Goal: Task Accomplishment & Management: Use online tool/utility

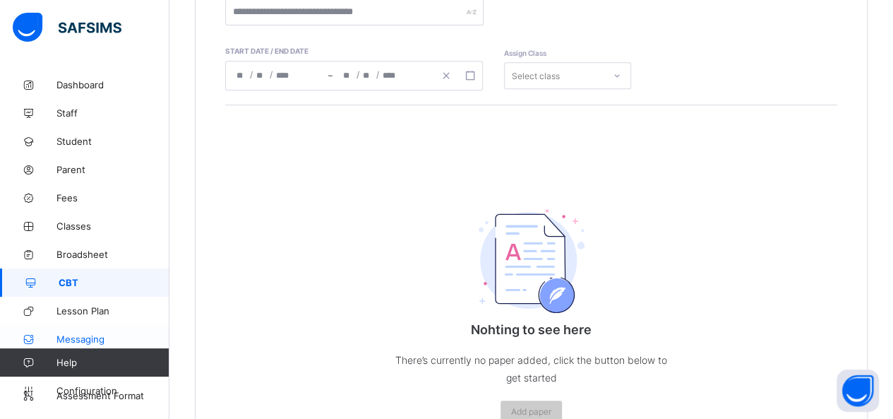
scroll to position [282, 0]
click at [111, 284] on span "CBT" at bounding box center [114, 282] width 111 height 11
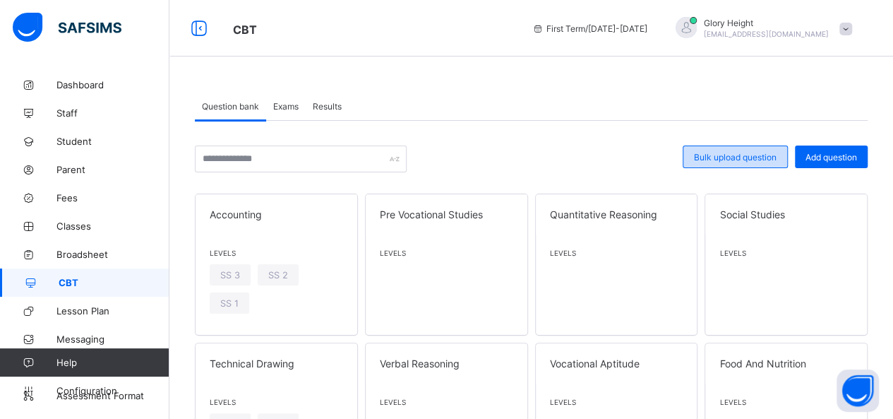
click at [723, 153] on span "Bulk upload question" at bounding box center [735, 157] width 83 height 11
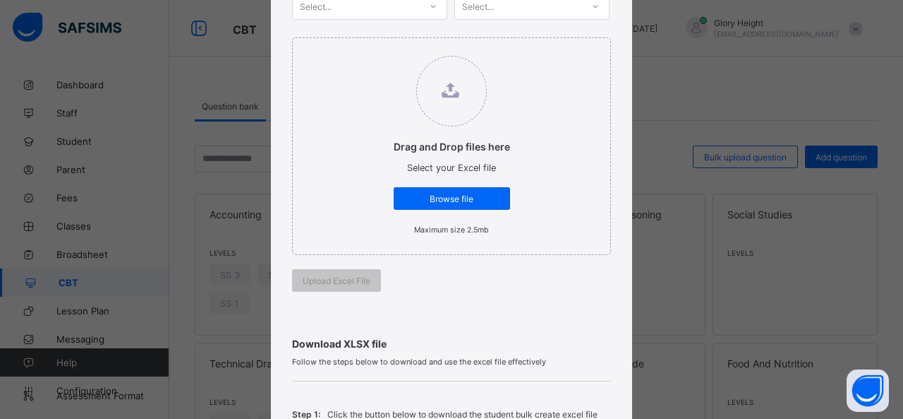
scroll to position [187, 0]
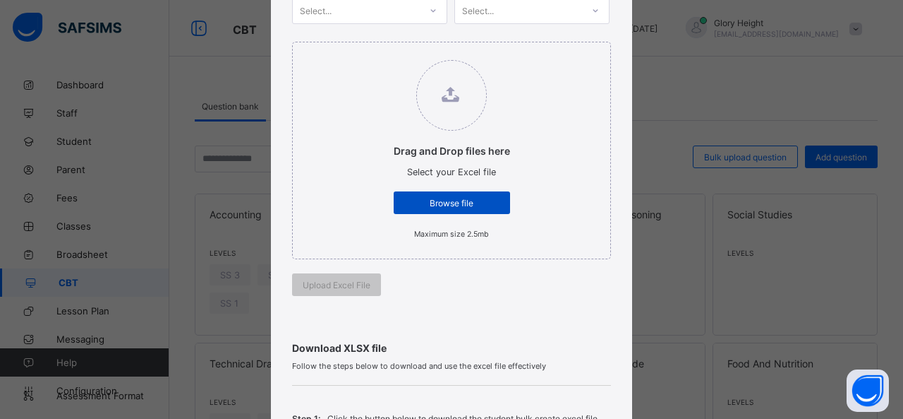
click at [468, 203] on span "Browse file" at bounding box center [451, 203] width 95 height 11
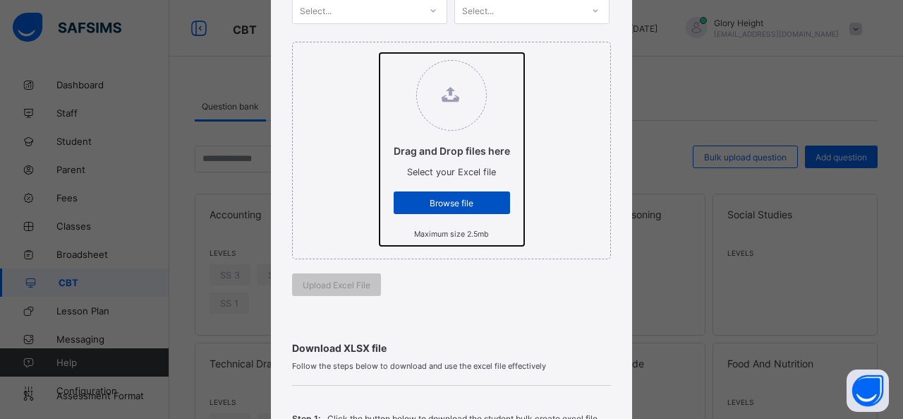
click at [380, 53] on input "Drag and Drop files here Select your Excel file Browse file Maximum size 2.5mb" at bounding box center [380, 53] width 0 height 0
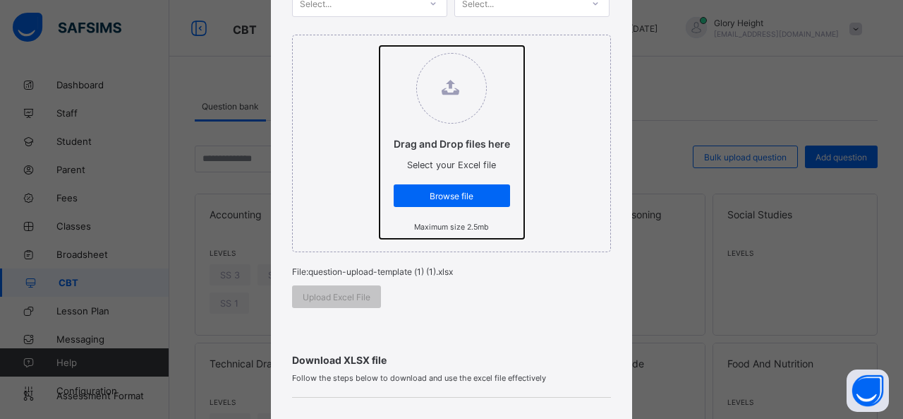
scroll to position [191, 0]
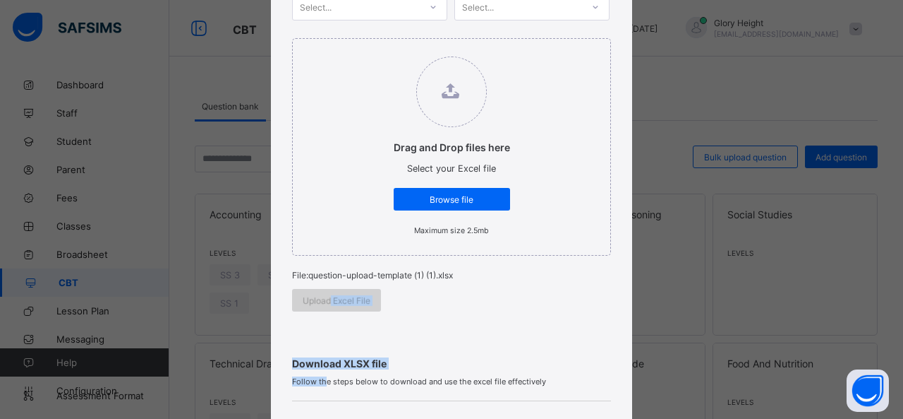
drag, startPoint x: 321, startPoint y: 375, endPoint x: 326, endPoint y: 299, distance: 76.4
click at [326, 299] on div "Bulk Upload Question Upload XLSX File Select your XLSX file from your computer …" at bounding box center [451, 300] width 361 height 911
click at [326, 299] on div "Upload Excel File" at bounding box center [336, 300] width 89 height 23
click at [329, 289] on div "Upload Excel File" at bounding box center [336, 300] width 89 height 23
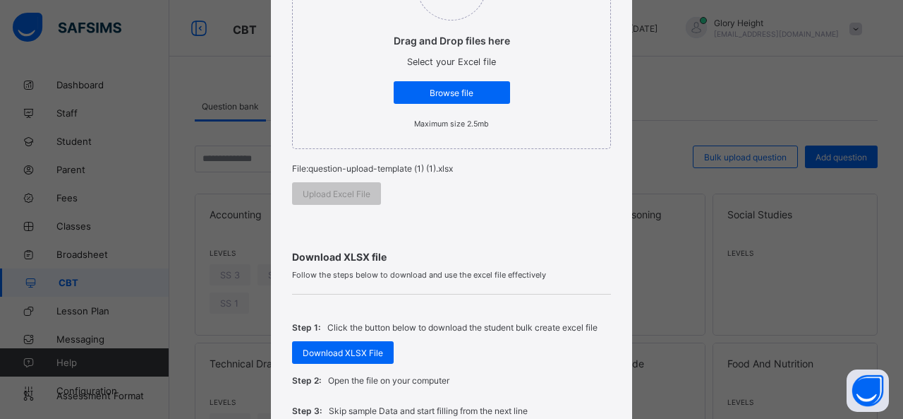
scroll to position [298, 0]
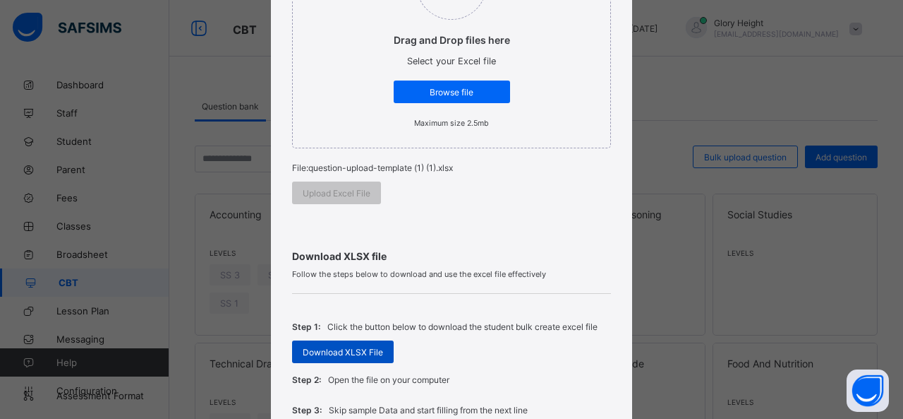
click at [361, 340] on div "Download XLSX File" at bounding box center [343, 351] width 102 height 23
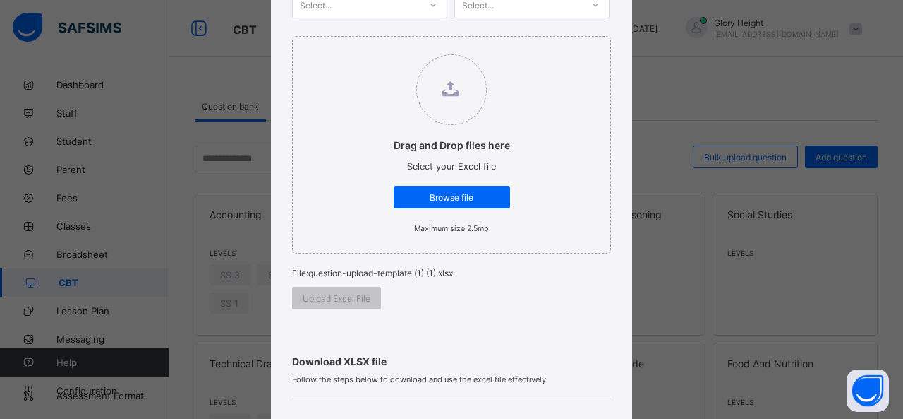
scroll to position [211, 0]
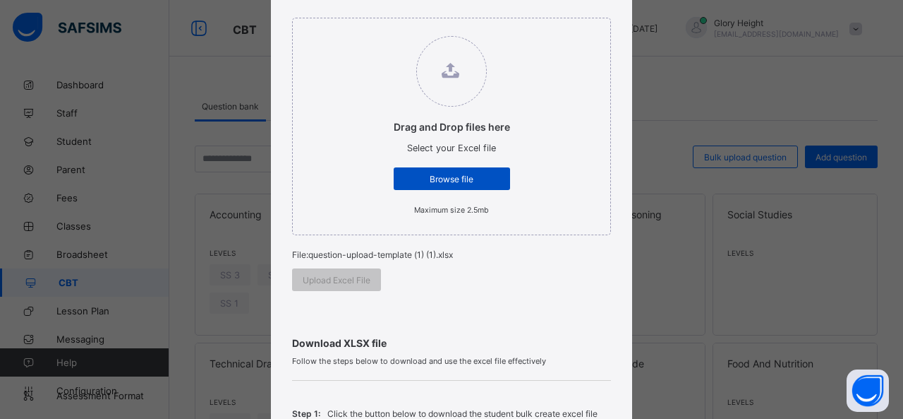
click at [451, 177] on span "Browse file" at bounding box center [451, 179] width 95 height 11
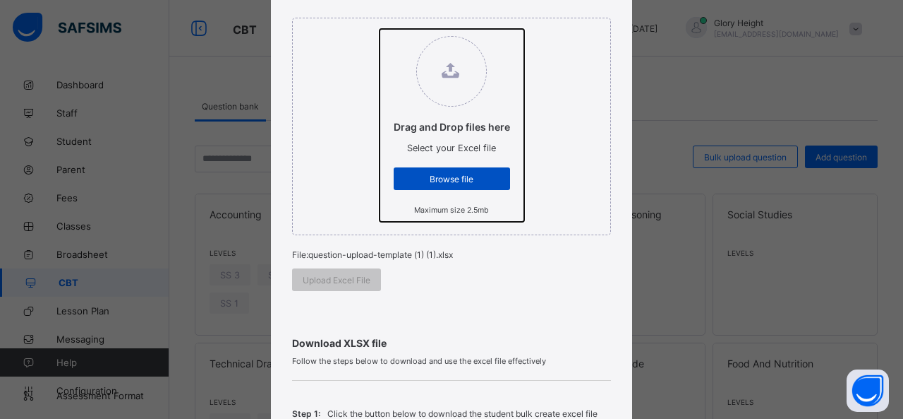
click at [380, 29] on input "Drag and Drop files here Select your Excel file Browse file Maximum size 2.5mb" at bounding box center [380, 29] width 0 height 0
type input "**********"
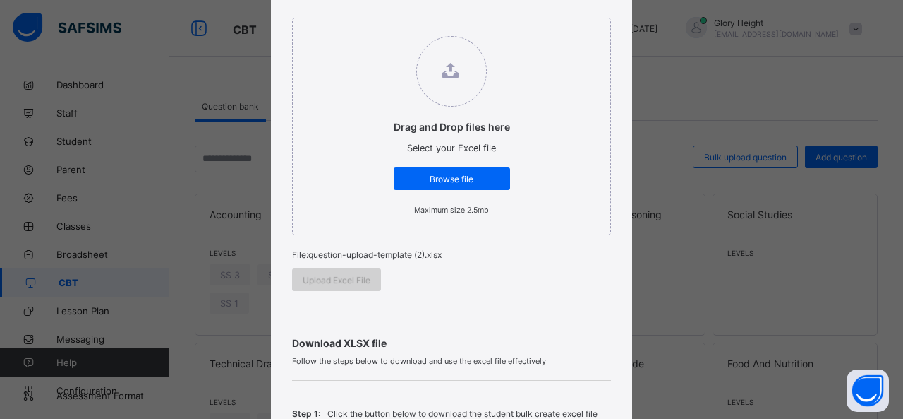
click at [359, 275] on span "Upload Excel File" at bounding box center [337, 280] width 68 height 11
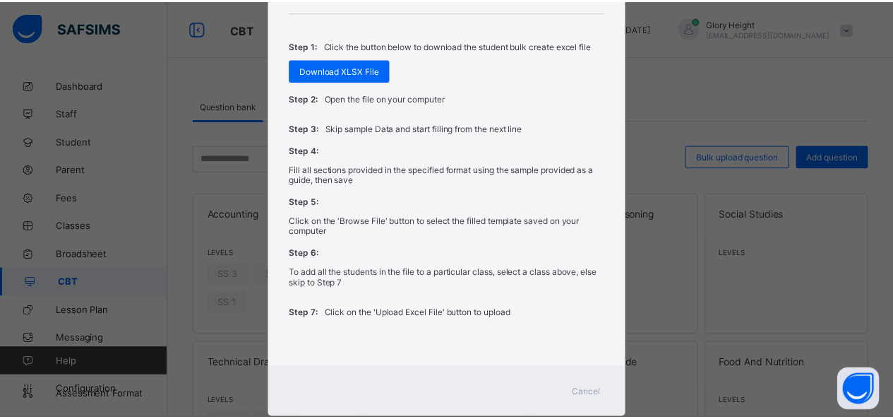
scroll to position [596, 0]
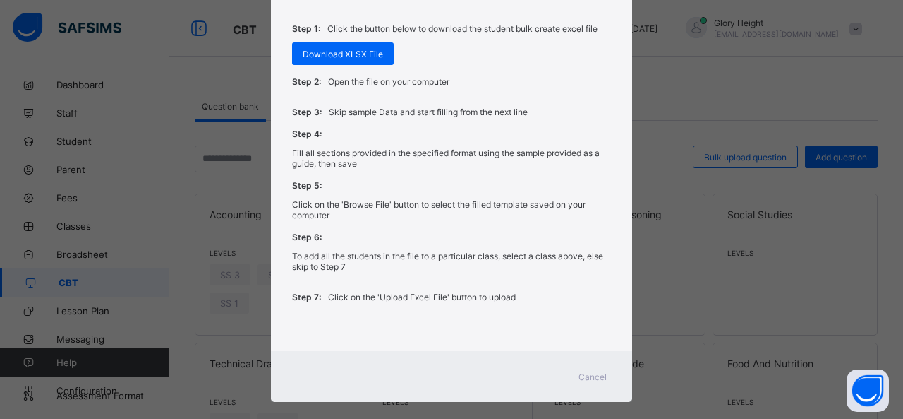
click at [592, 371] on span "Cancel" at bounding box center [593, 376] width 28 height 11
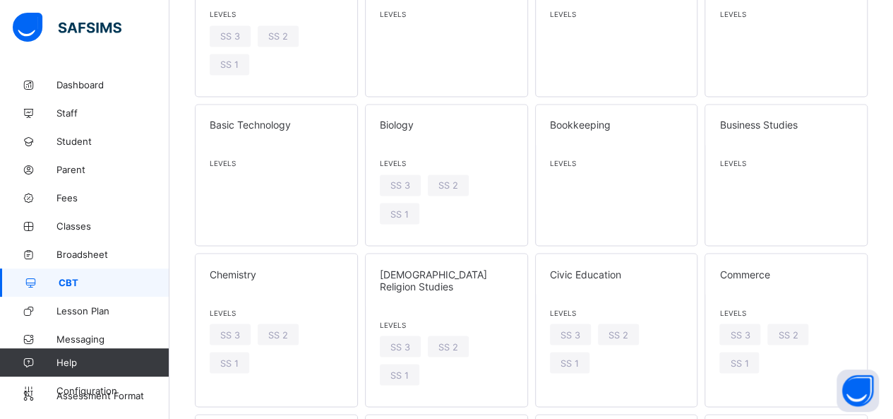
scroll to position [1148, 0]
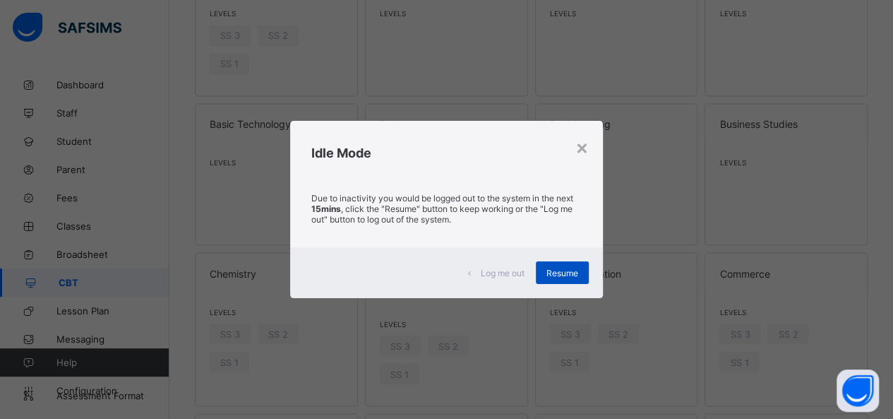
click at [555, 271] on span "Resume" at bounding box center [562, 273] width 32 height 11
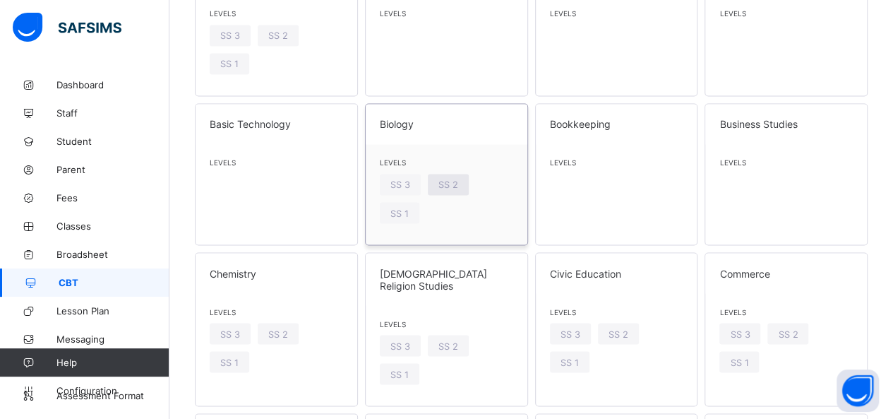
click at [462, 174] on div "SS 2" at bounding box center [448, 184] width 41 height 21
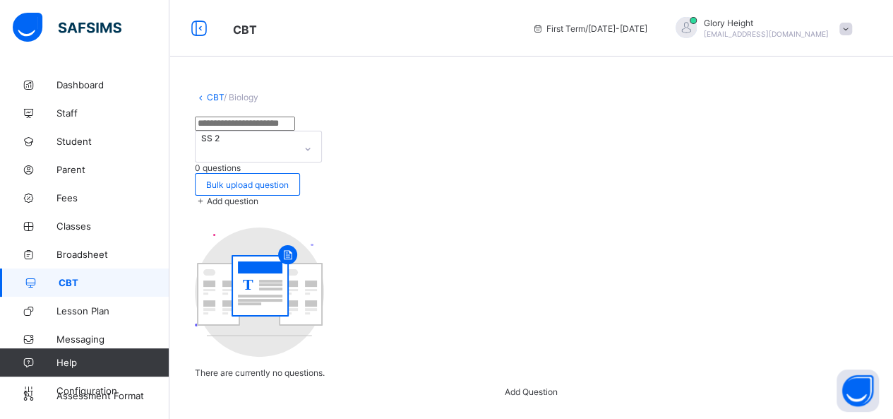
click at [289, 133] on div "SS 2" at bounding box center [245, 138] width 88 height 11
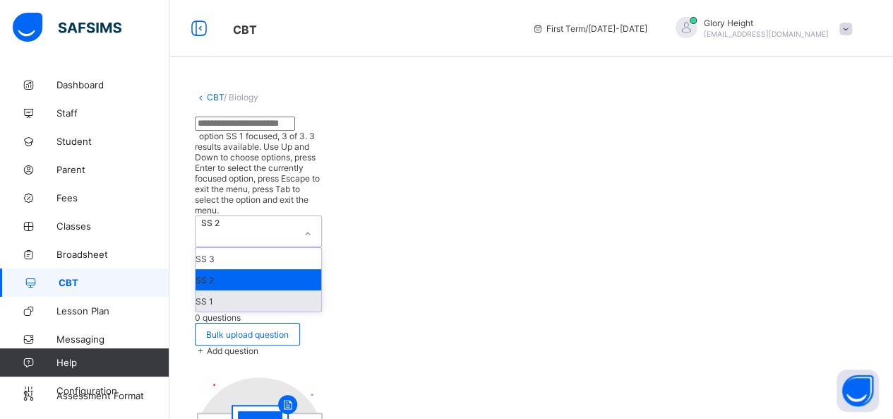
click at [321, 290] on div "SS 1" at bounding box center [259, 300] width 126 height 21
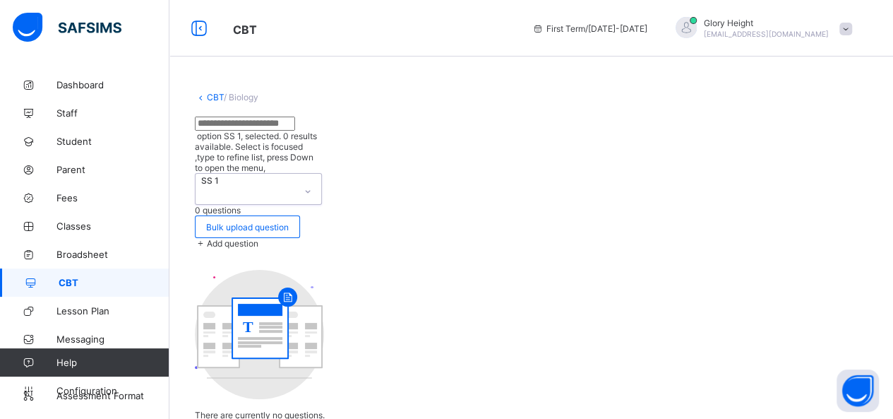
click at [295, 131] on input "text" at bounding box center [245, 123] width 100 height 14
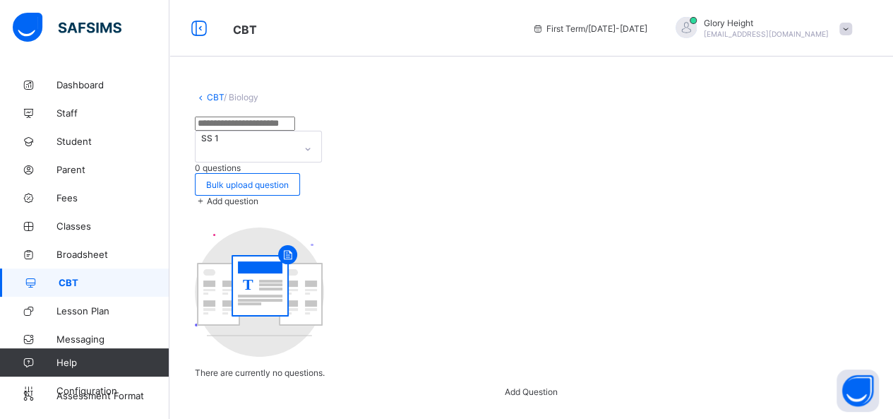
click at [219, 97] on link "CBT" at bounding box center [215, 97] width 17 height 11
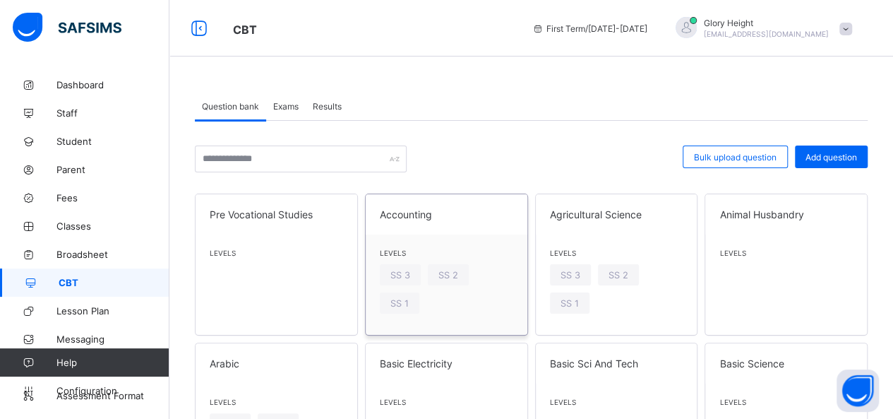
click at [445, 227] on div "Accounting" at bounding box center [447, 214] width 162 height 40
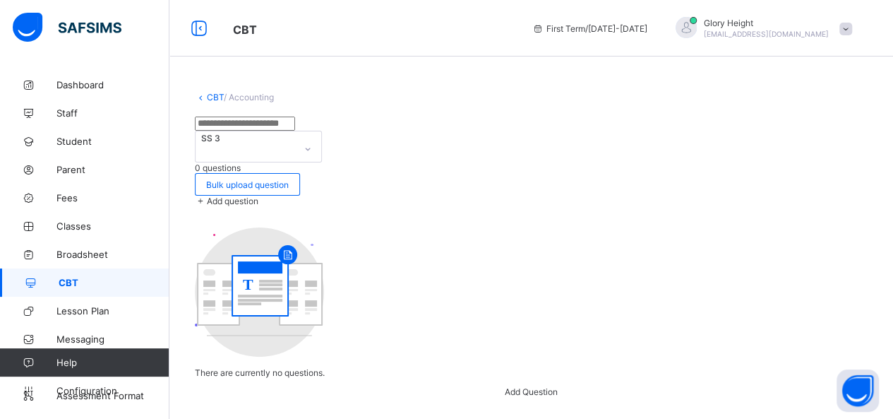
click at [289, 133] on div "SS 3" at bounding box center [245, 138] width 88 height 11
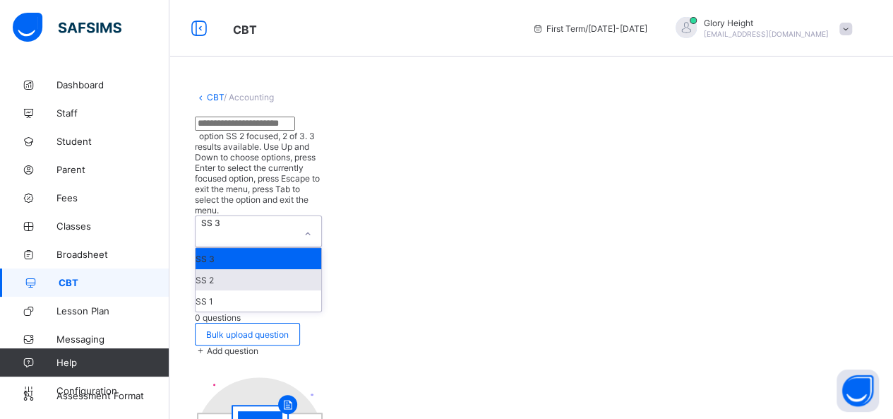
click at [321, 269] on div "SS 2" at bounding box center [259, 279] width 126 height 21
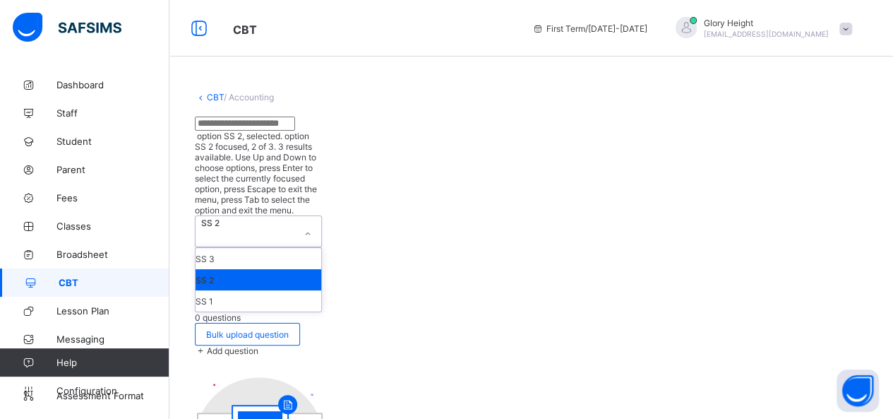
click at [289, 217] on div "SS 2" at bounding box center [245, 222] width 88 height 11
click at [321, 290] on div "SS 1" at bounding box center [259, 300] width 126 height 21
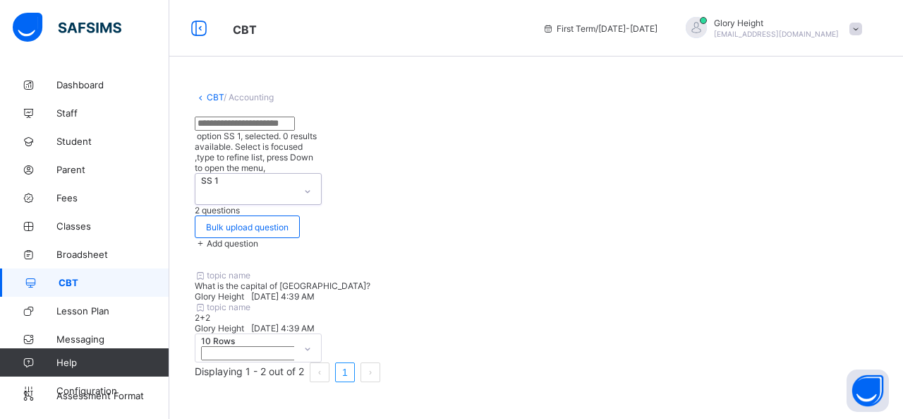
click at [451, 270] on div "topic name" at bounding box center [536, 275] width 683 height 11
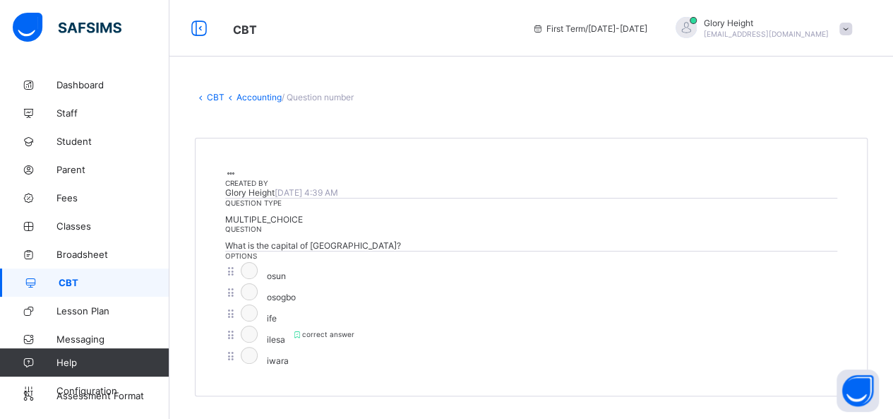
click at [237, 179] on icon at bounding box center [231, 173] width 12 height 11
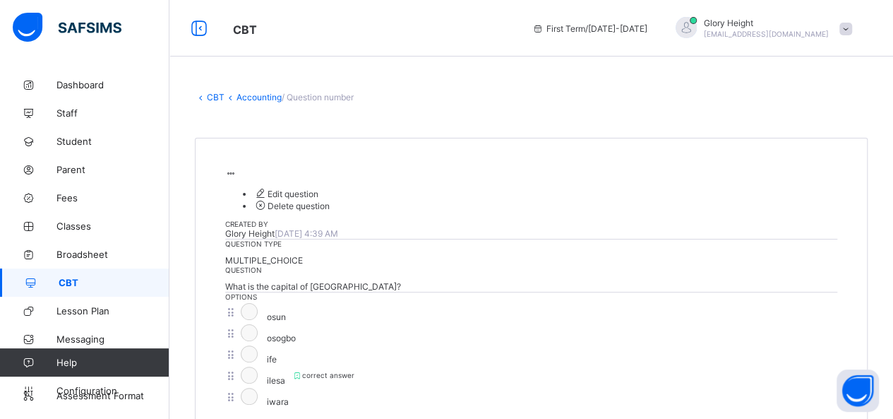
click at [237, 179] on icon at bounding box center [231, 173] width 12 height 11
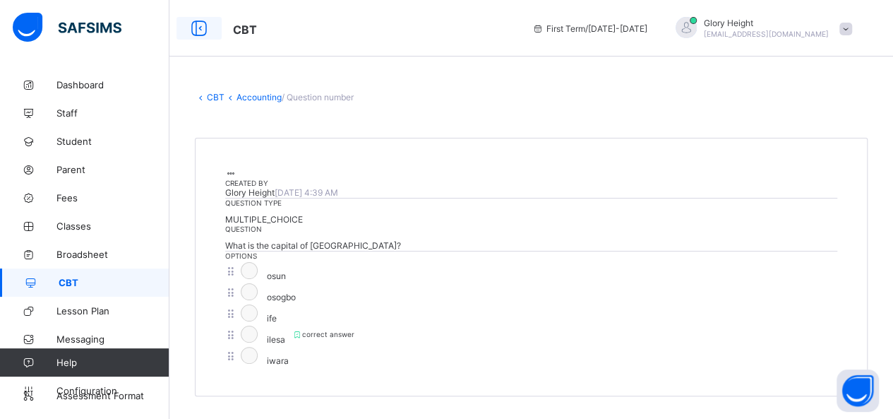
click at [202, 30] on icon at bounding box center [199, 28] width 24 height 20
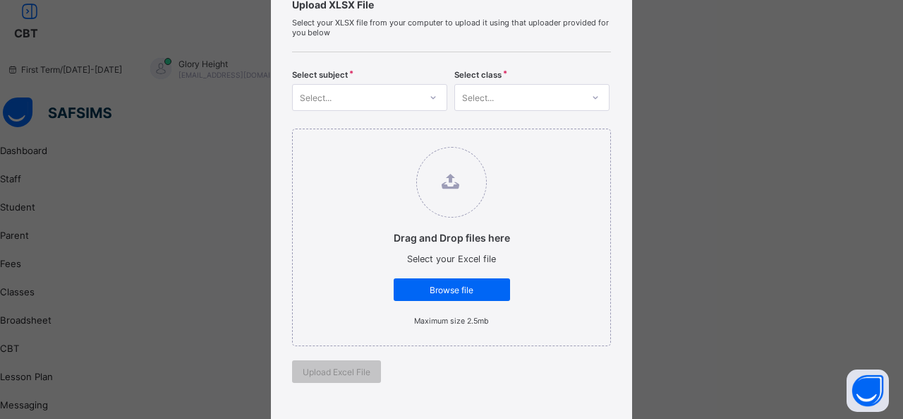
scroll to position [102, 0]
click at [411, 89] on div "Select..." at bounding box center [356, 96] width 127 height 20
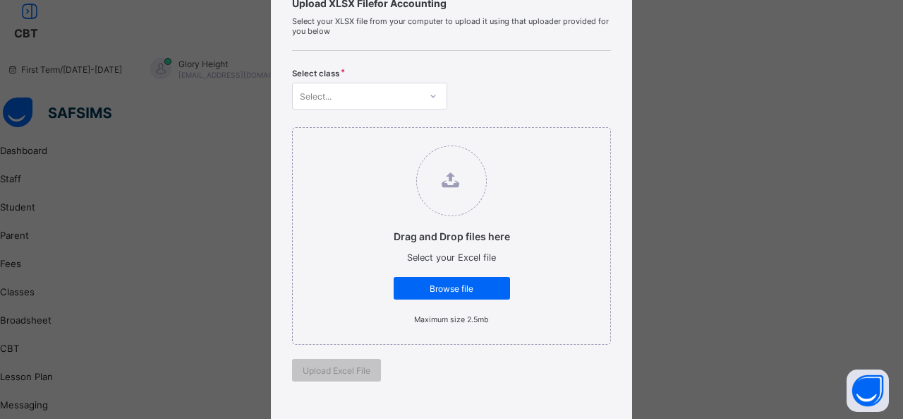
click at [404, 133] on div "Drag and Drop files here Select your Excel file Browse file Maximum size 2.5mb" at bounding box center [451, 235] width 319 height 217
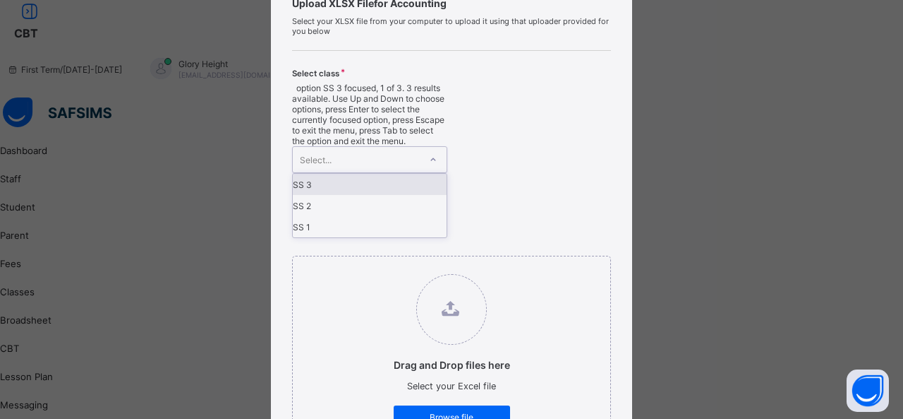
click at [431, 152] on icon at bounding box center [433, 159] width 8 height 14
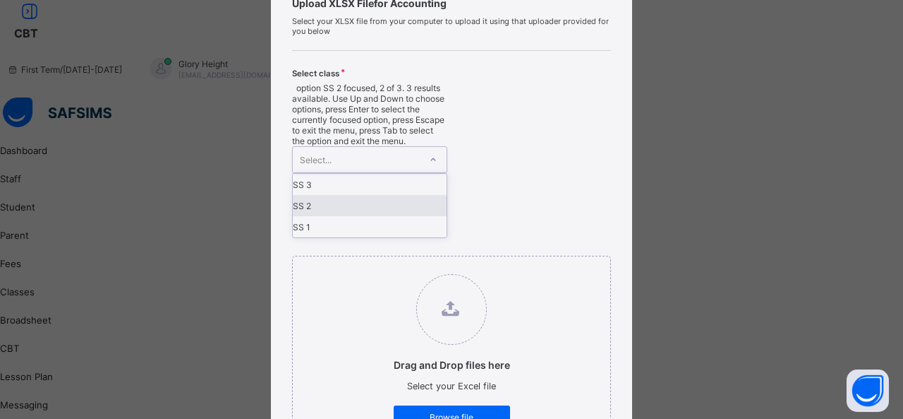
click at [388, 195] on div "SS 2" at bounding box center [370, 205] width 154 height 21
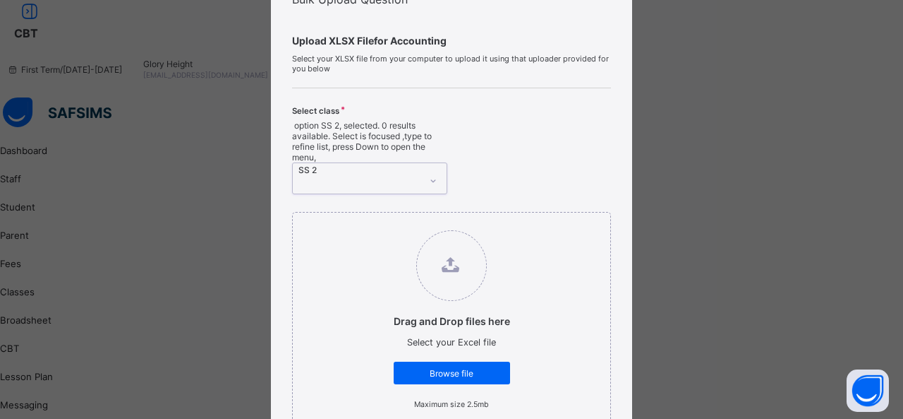
scroll to position [112, 0]
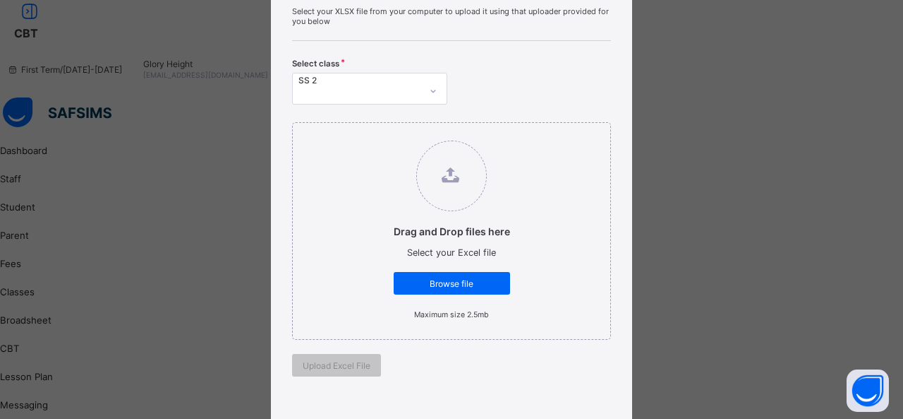
click at [134, 212] on div "Bulk Upload Question Upload XLSX File for Accounting Select your XLSX file from…" at bounding box center [451, 209] width 903 height 419
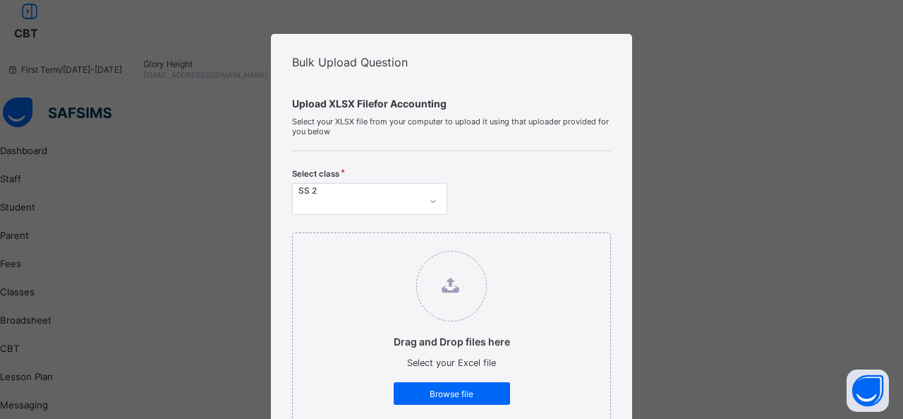
scroll to position [0, 0]
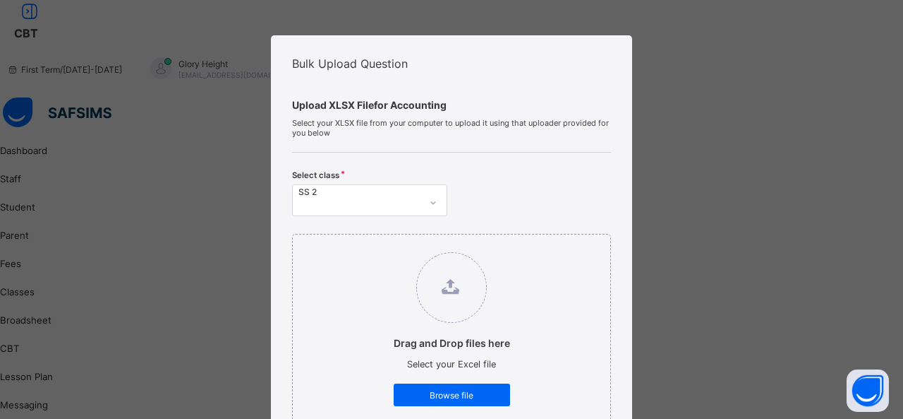
click at [168, 71] on div "Bulk Upload Question Upload XLSX File for Accounting Select your XLSX file from…" at bounding box center [451, 209] width 903 height 419
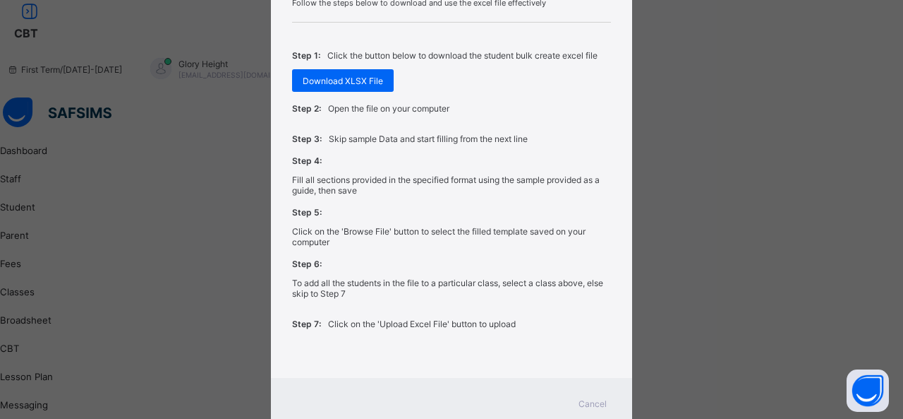
scroll to position [577, 0]
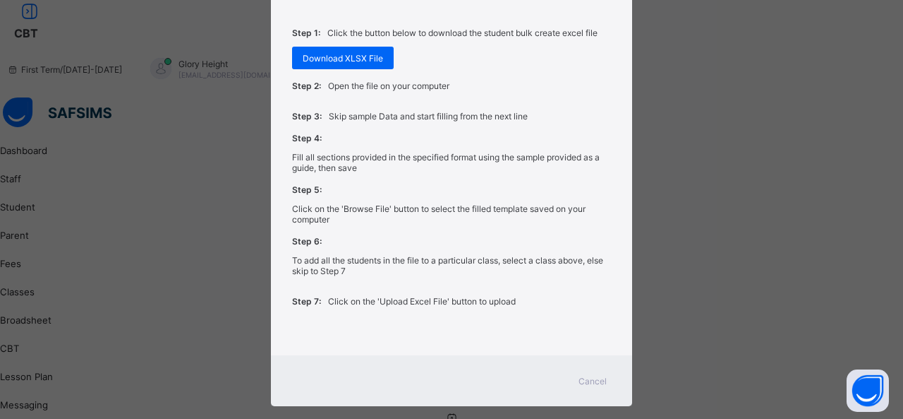
click at [589, 369] on div "Cancel" at bounding box center [592, 380] width 51 height 23
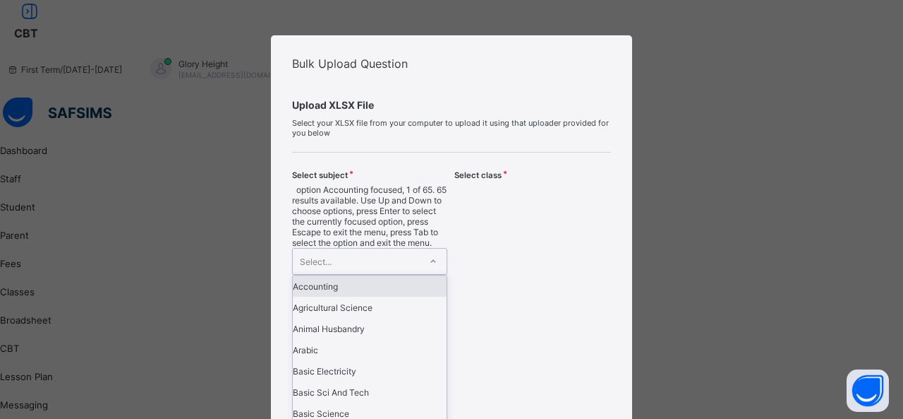
click at [414, 248] on div "Select..." at bounding box center [356, 260] width 127 height 25
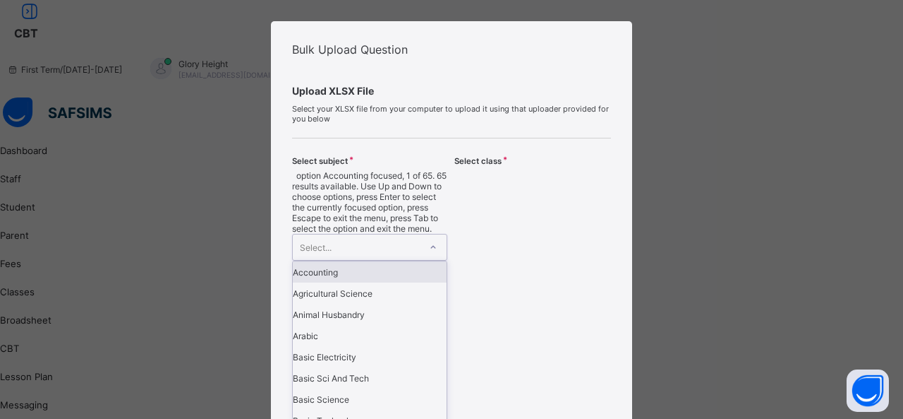
scroll to position [14, 0]
click at [361, 261] on div "Accounting" at bounding box center [370, 271] width 154 height 21
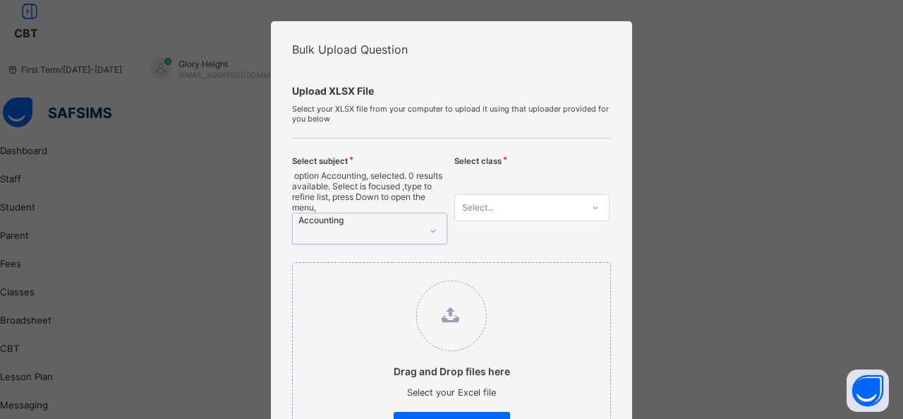
click at [490, 194] on div "Select..." at bounding box center [532, 207] width 155 height 27
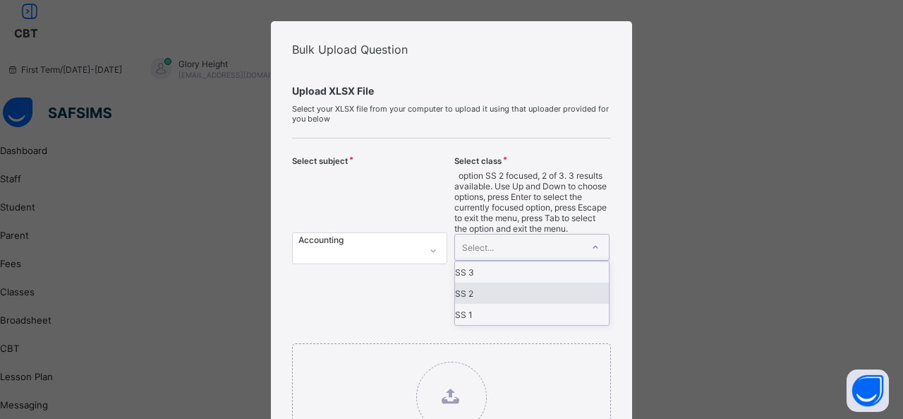
click at [479, 282] on div "SS 2" at bounding box center [532, 292] width 154 height 21
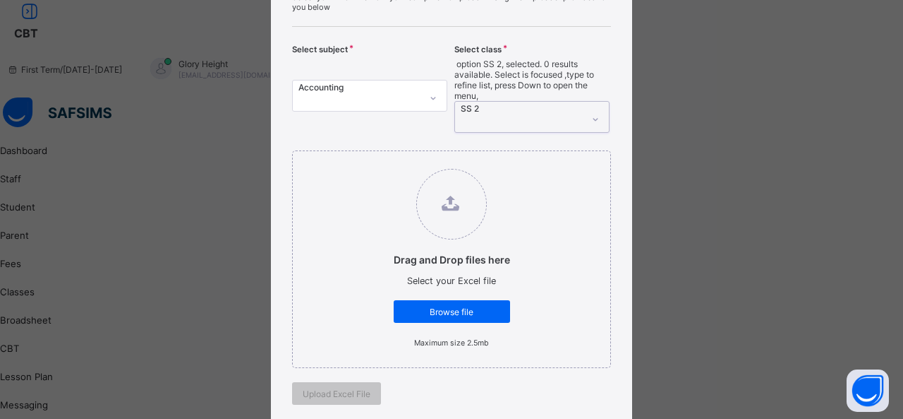
scroll to position [127, 0]
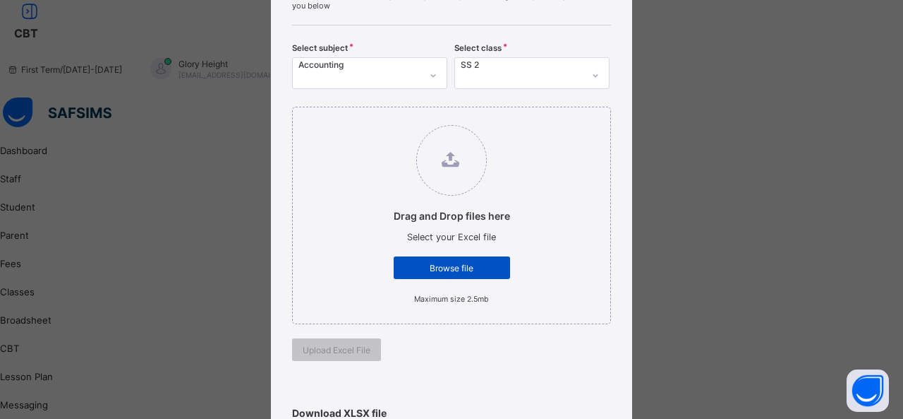
click at [443, 263] on span "Browse file" at bounding box center [451, 268] width 95 height 11
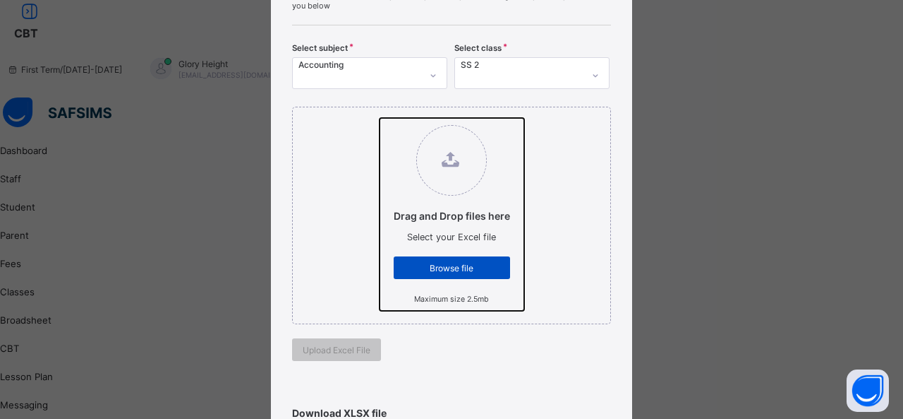
click at [380, 118] on input "Drag and Drop files here Select your Excel file Browse file Maximum size 2.5mb" at bounding box center [380, 118] width 0 height 0
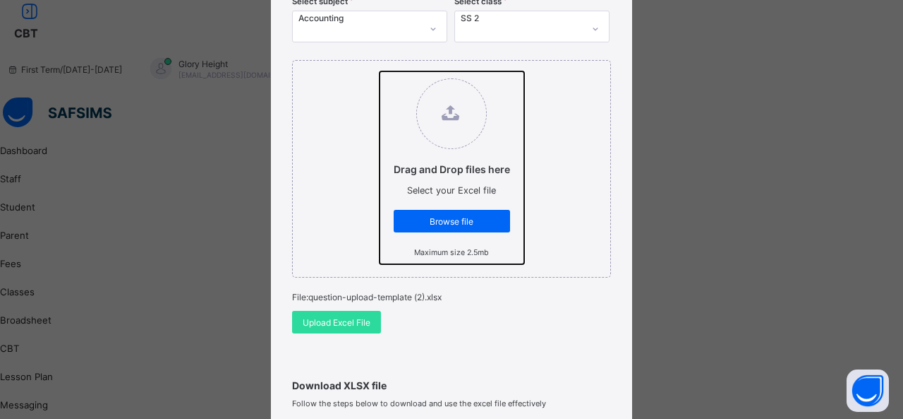
scroll to position [162, 0]
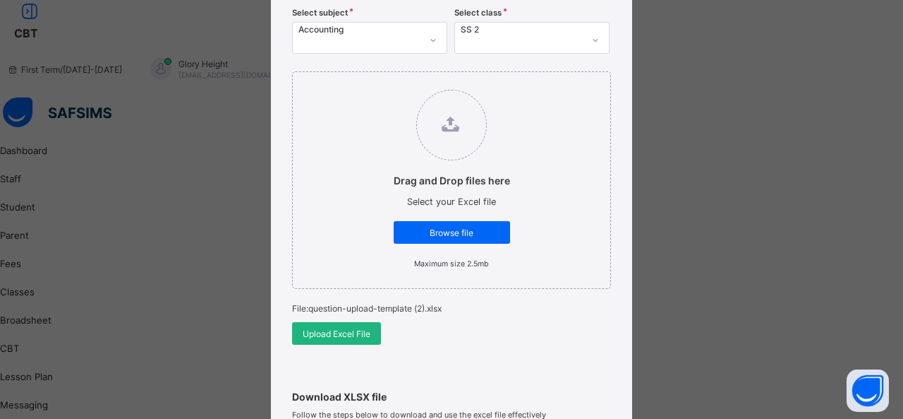
click at [357, 322] on div "Upload Excel File" at bounding box center [336, 333] width 89 height 23
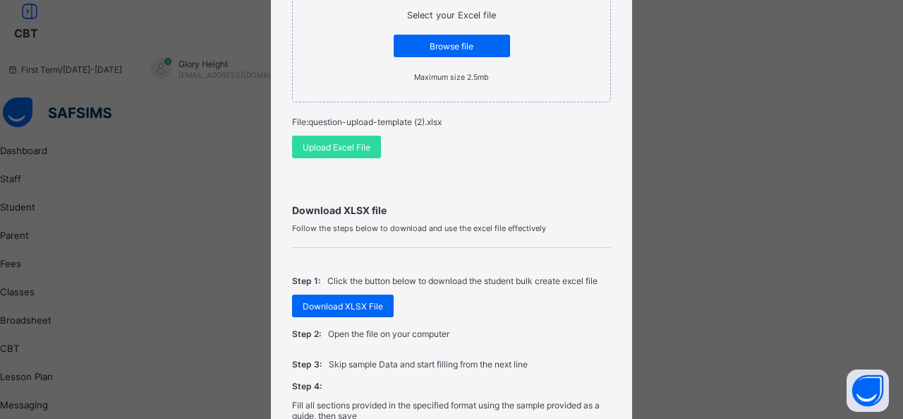
scroll to position [350, 0]
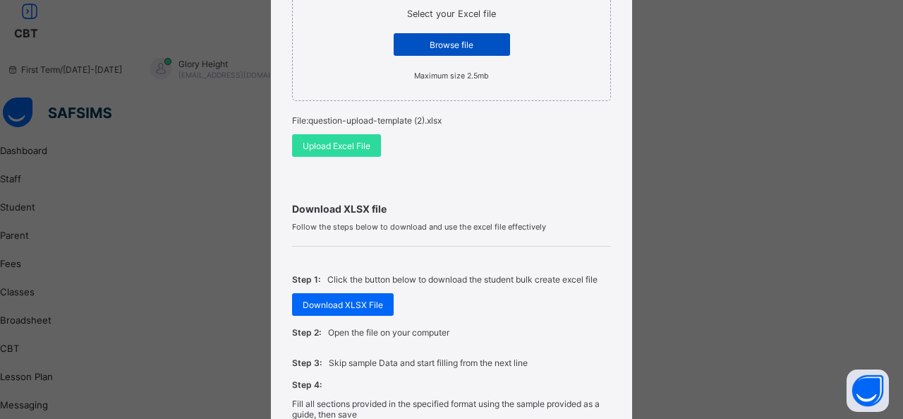
click at [445, 40] on span "Browse file" at bounding box center [451, 45] width 95 height 11
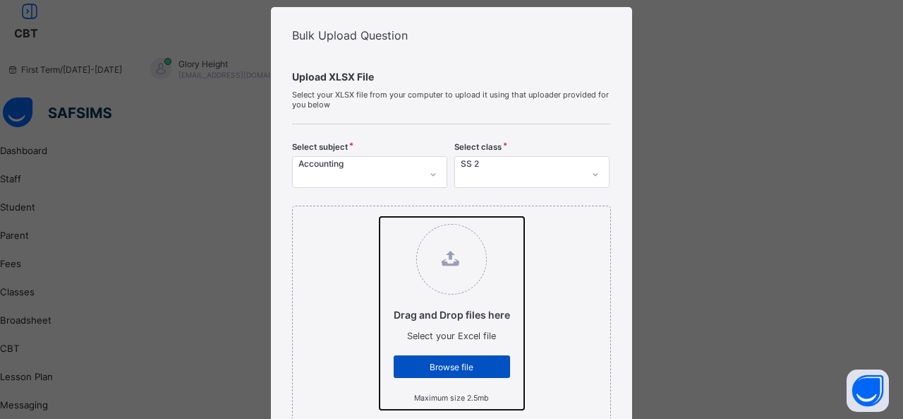
type input "**********"
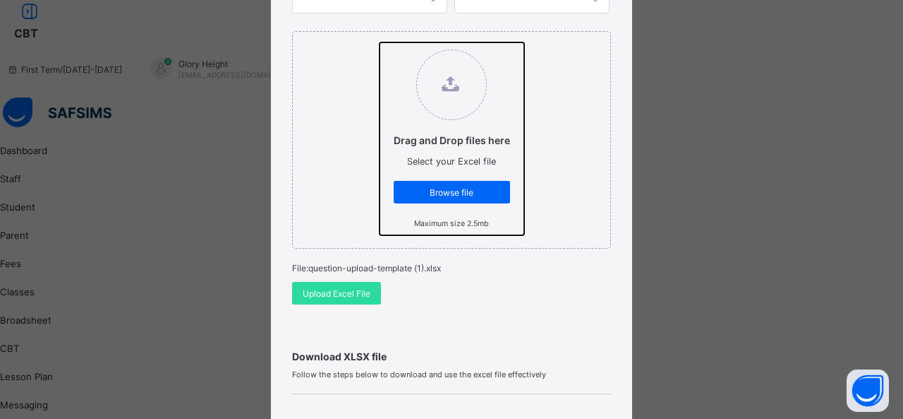
scroll to position [205, 0]
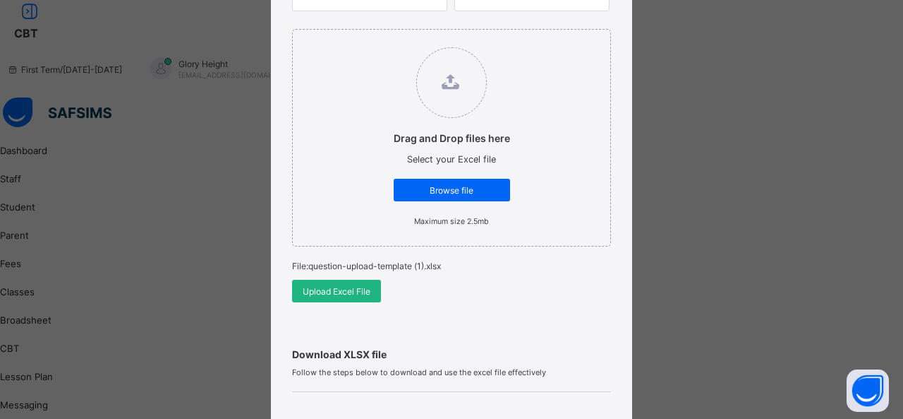
click at [360, 286] on span "Upload Excel File" at bounding box center [337, 291] width 68 height 11
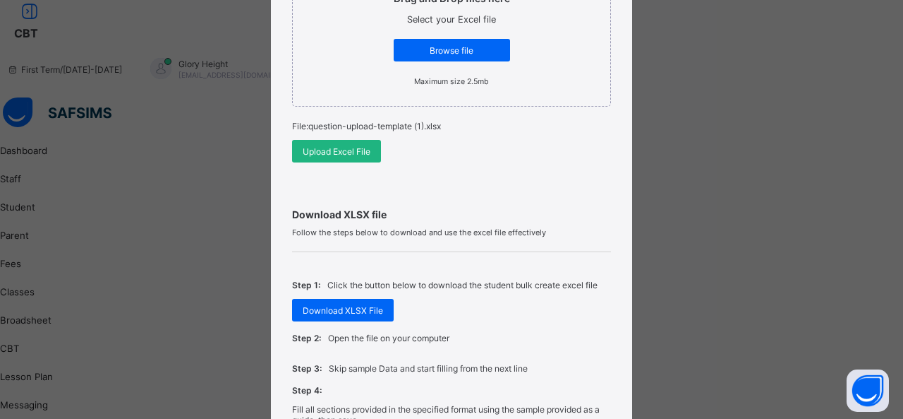
scroll to position [351, 0]
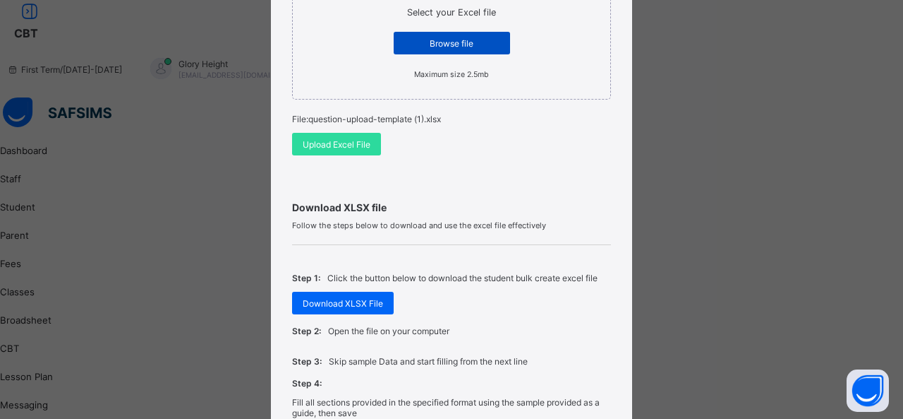
click at [441, 39] on div "Browse file" at bounding box center [452, 43] width 116 height 23
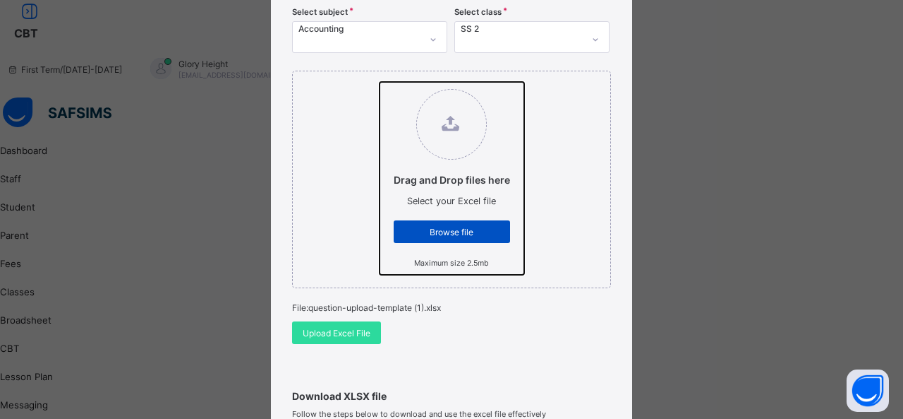
scroll to position [186, 0]
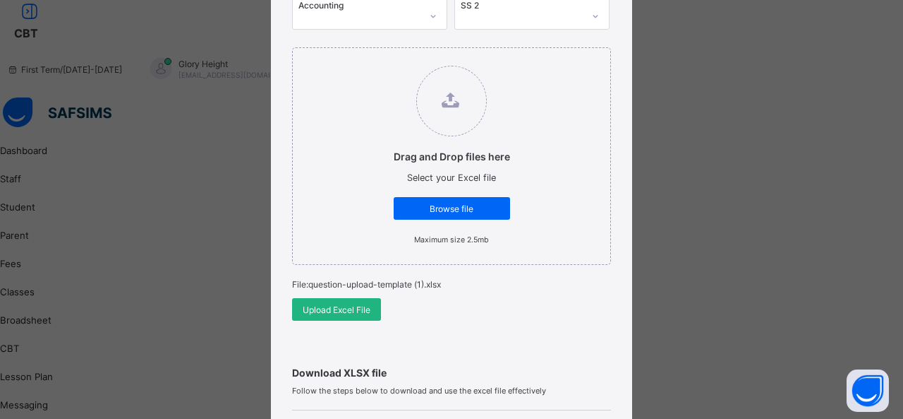
click at [356, 304] on span "Upload Excel File" at bounding box center [337, 309] width 68 height 11
click at [623, 116] on div "Bulk Upload Question Upload XLSX File Select your XLSX file from your computer …" at bounding box center [451, 307] width 361 height 916
click at [675, 119] on div "Bulk Upload Question Upload XLSX File Select your XLSX file from your computer …" at bounding box center [451, 209] width 903 height 419
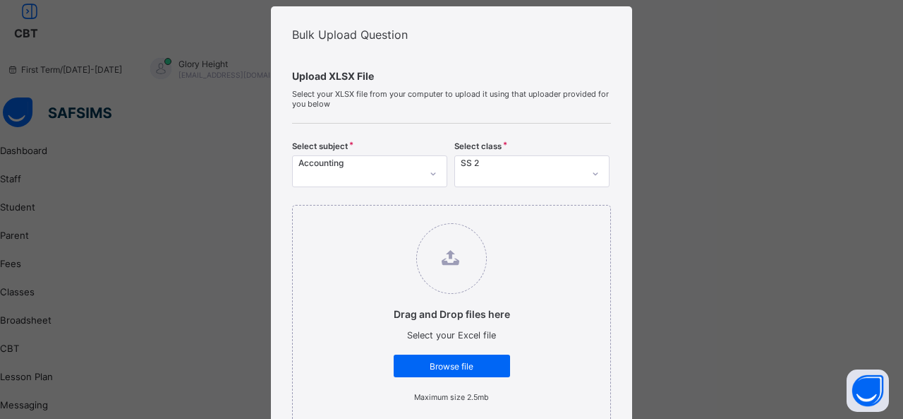
scroll to position [28, 0]
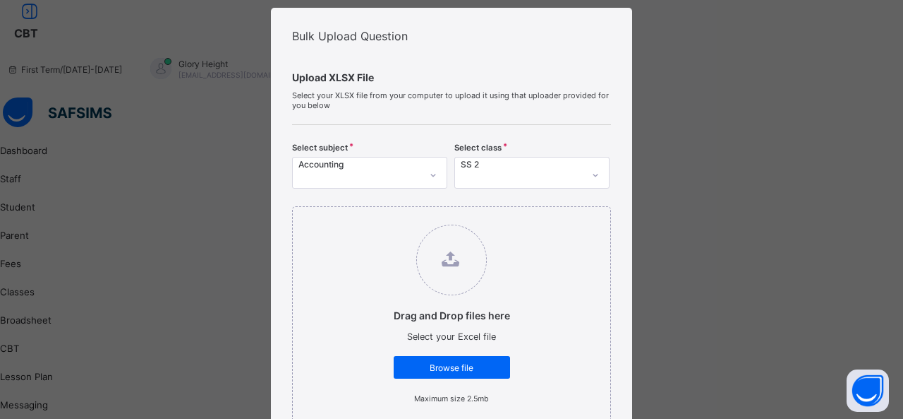
click at [689, 41] on div "Bulk Upload Question Upload XLSX File Select your XLSX file from your computer …" at bounding box center [451, 209] width 903 height 419
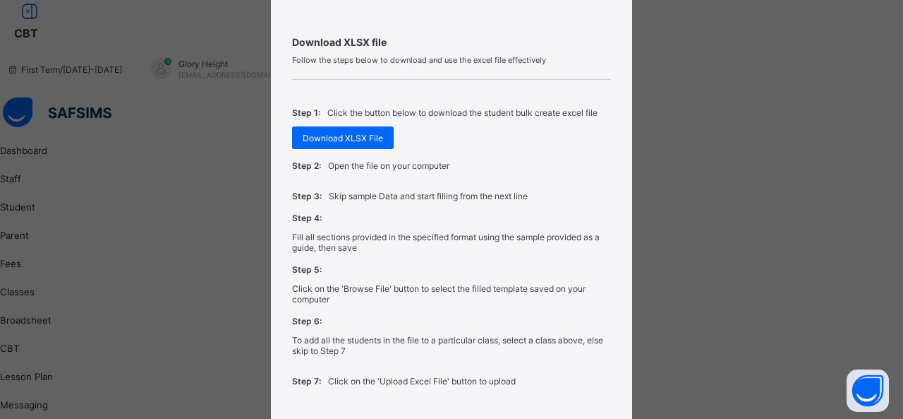
scroll to position [524, 0]
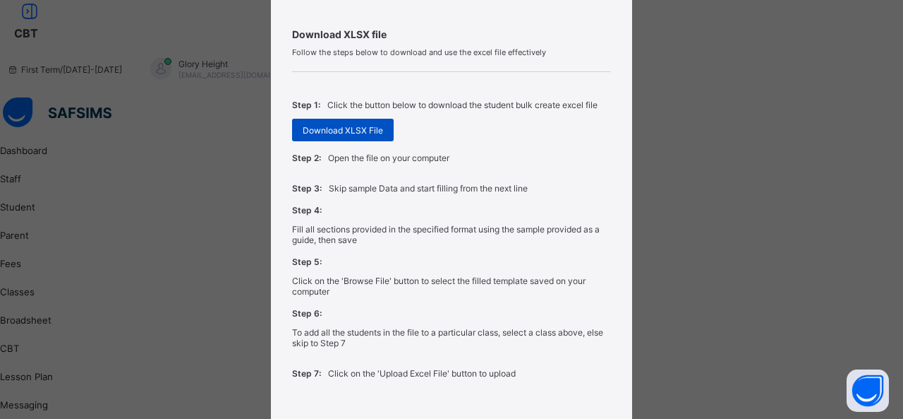
click at [350, 125] on span "Download XLSX File" at bounding box center [343, 130] width 80 height 11
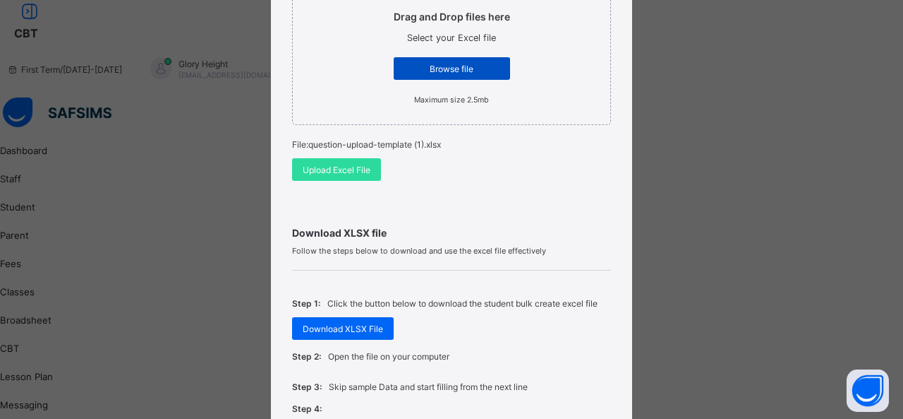
click at [450, 64] on div "Browse file" at bounding box center [452, 68] width 116 height 23
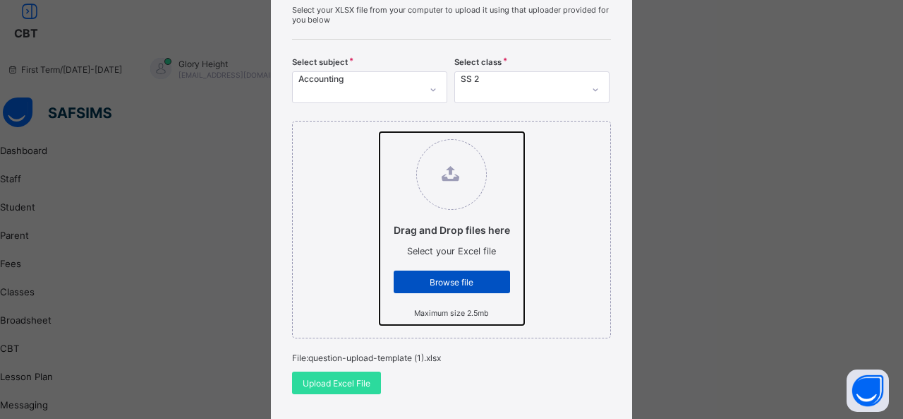
scroll to position [121, 0]
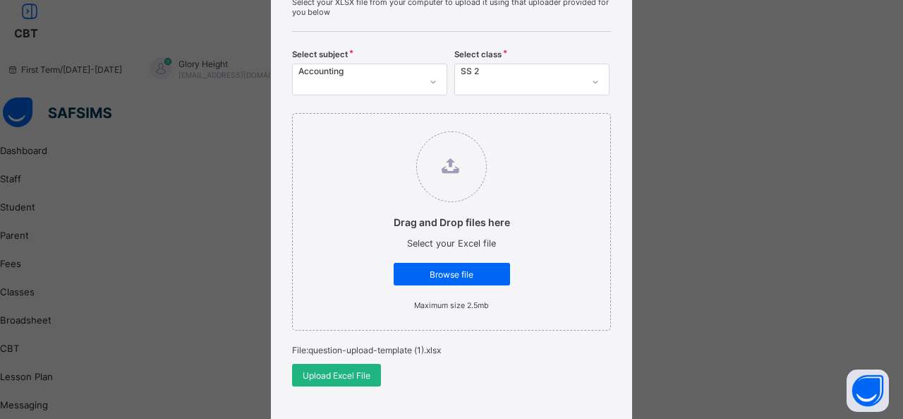
click at [363, 363] on div "Upload Excel File" at bounding box center [336, 374] width 89 height 23
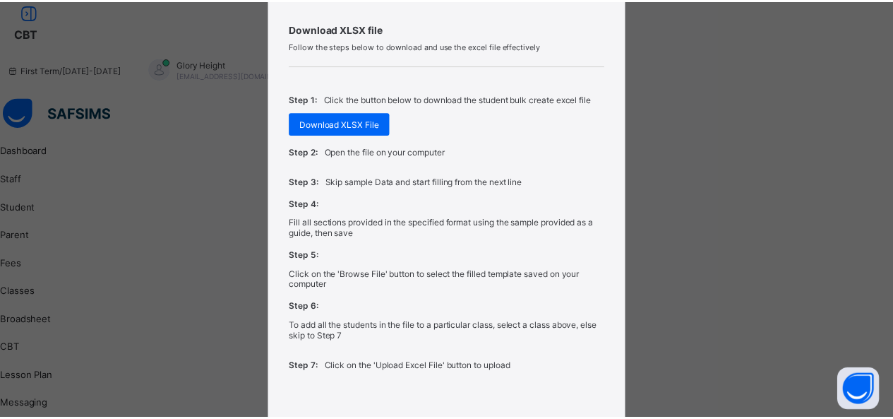
scroll to position [596, 0]
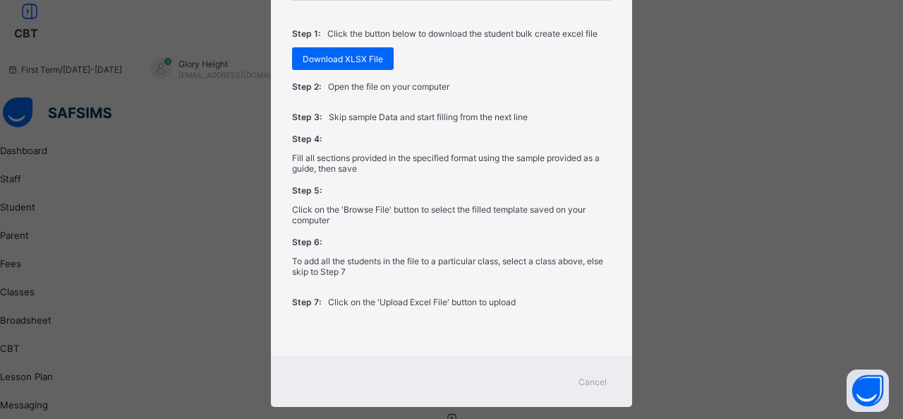
click at [582, 370] on div "Cancel" at bounding box center [592, 381] width 51 height 23
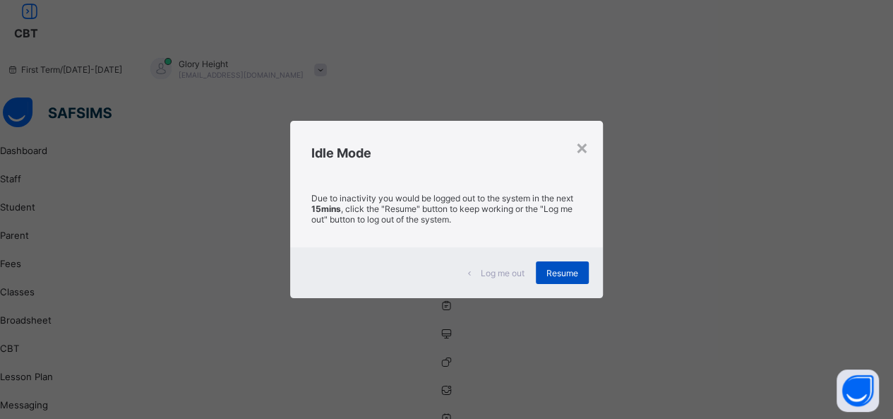
click at [569, 280] on div "Resume" at bounding box center [562, 272] width 53 height 23
